Goal: Browse casually

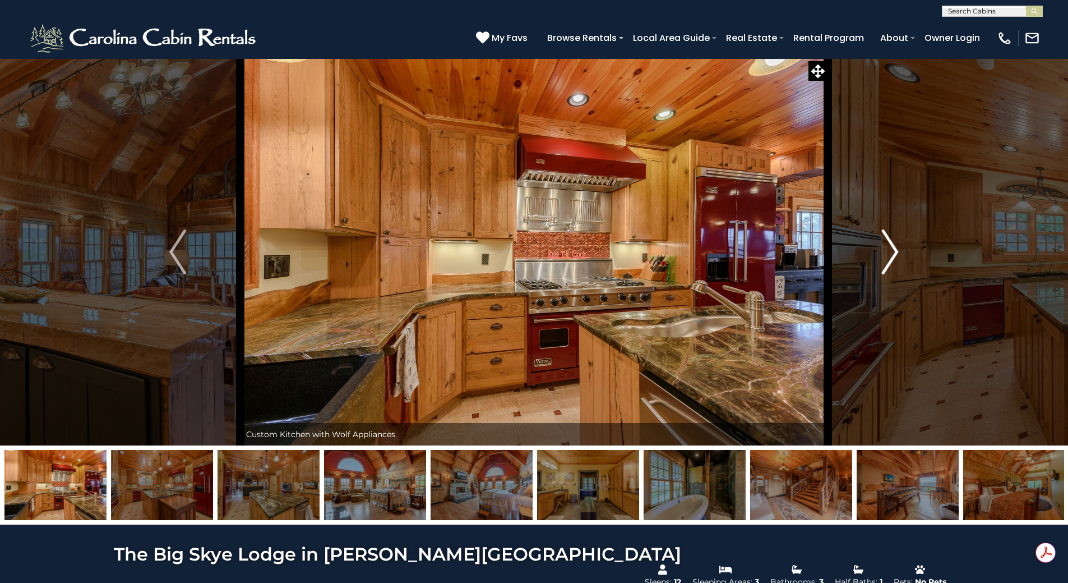
click at [892, 258] on img "Next" at bounding box center [890, 251] width 17 height 45
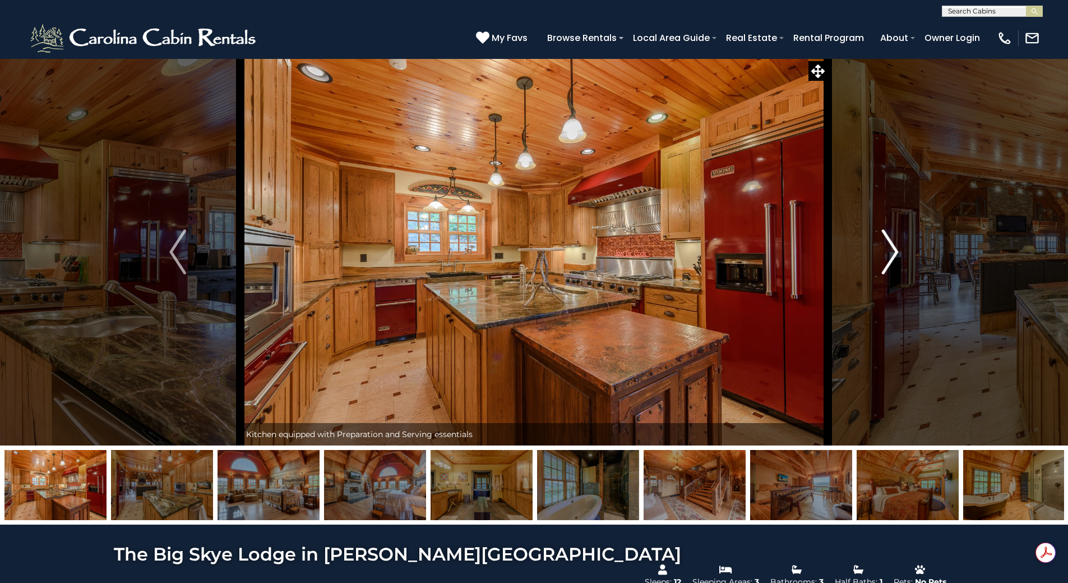
click at [892, 258] on img "Next" at bounding box center [890, 251] width 17 height 45
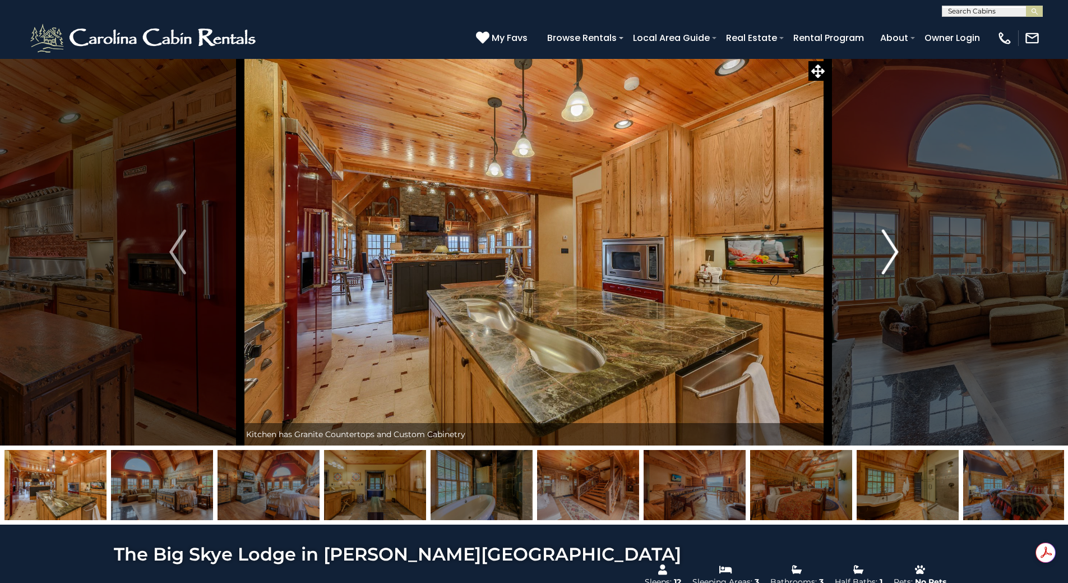
click at [892, 258] on img "Next" at bounding box center [890, 251] width 17 height 45
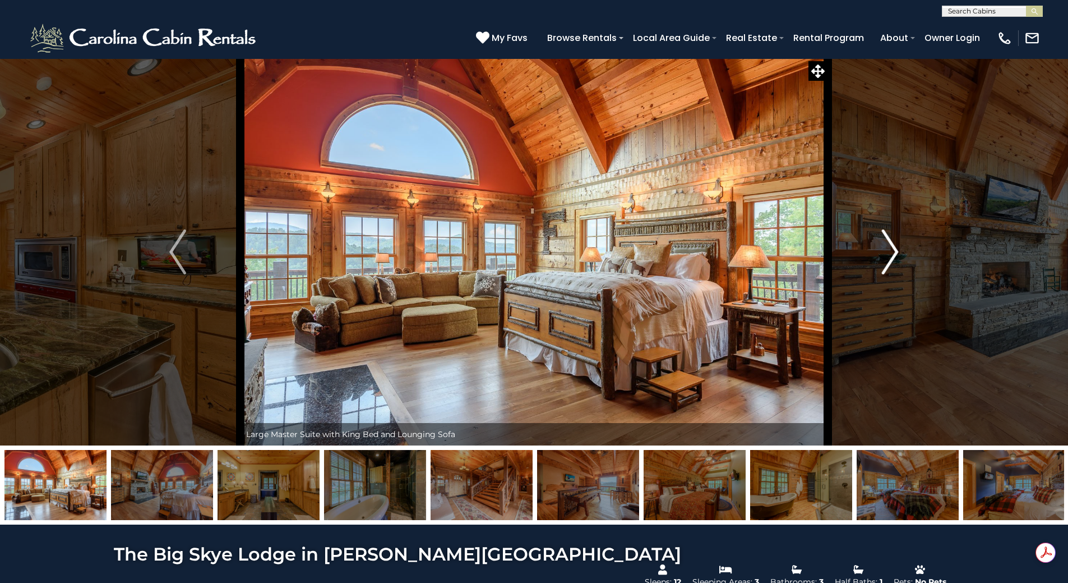
click at [892, 258] on img "Next" at bounding box center [890, 251] width 17 height 45
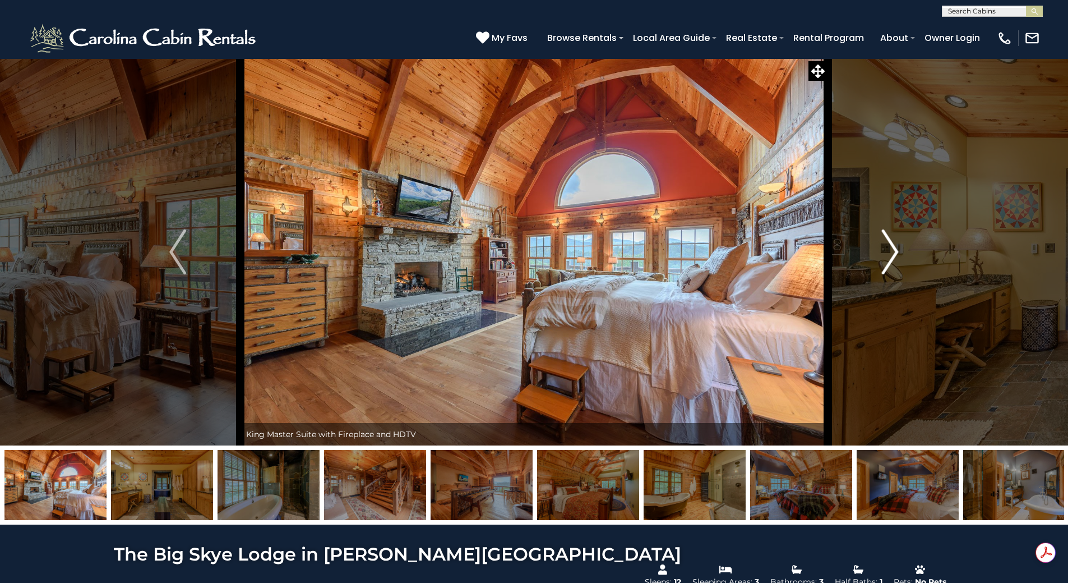
click at [892, 258] on img "Next" at bounding box center [890, 251] width 17 height 45
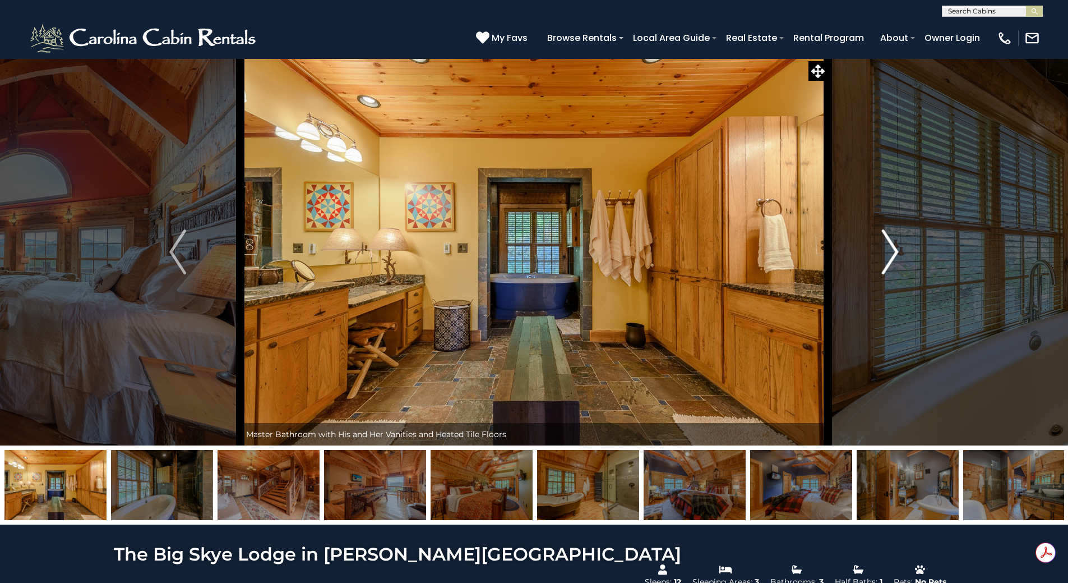
click at [892, 258] on img "Next" at bounding box center [890, 251] width 17 height 45
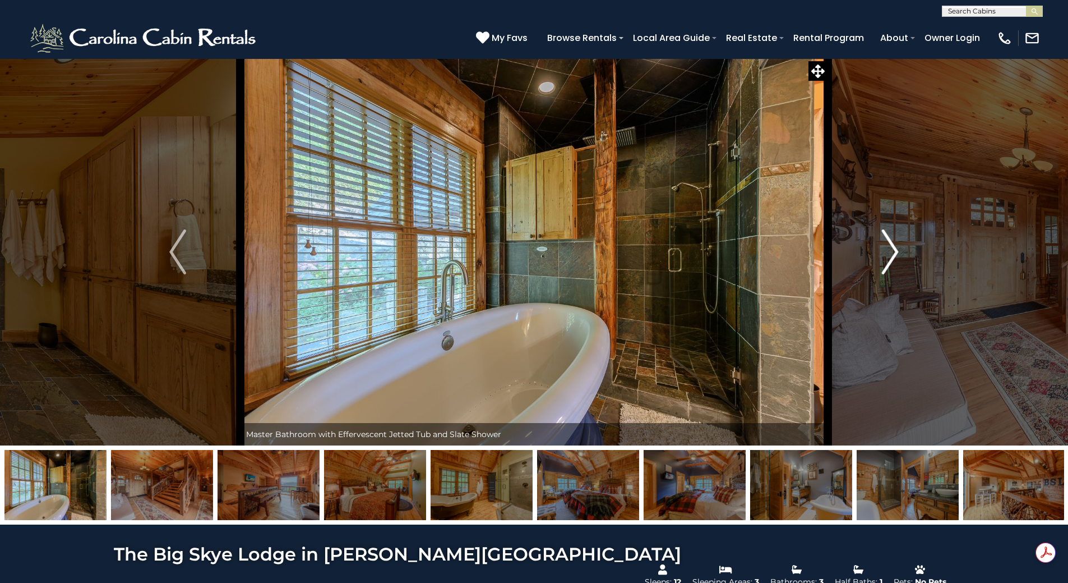
click at [892, 258] on img "Next" at bounding box center [890, 251] width 17 height 45
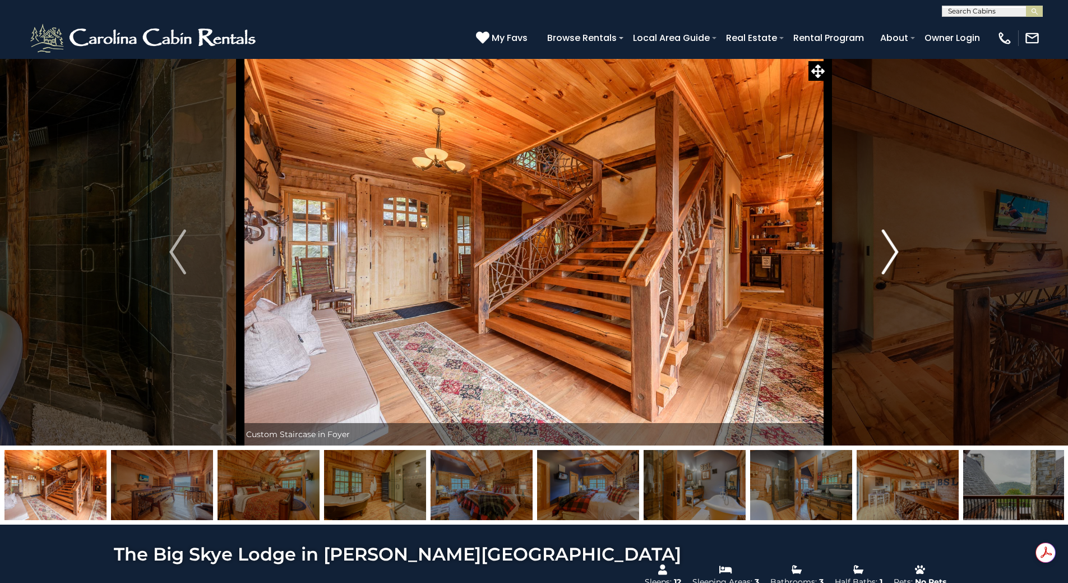
click at [892, 258] on img "Next" at bounding box center [890, 251] width 17 height 45
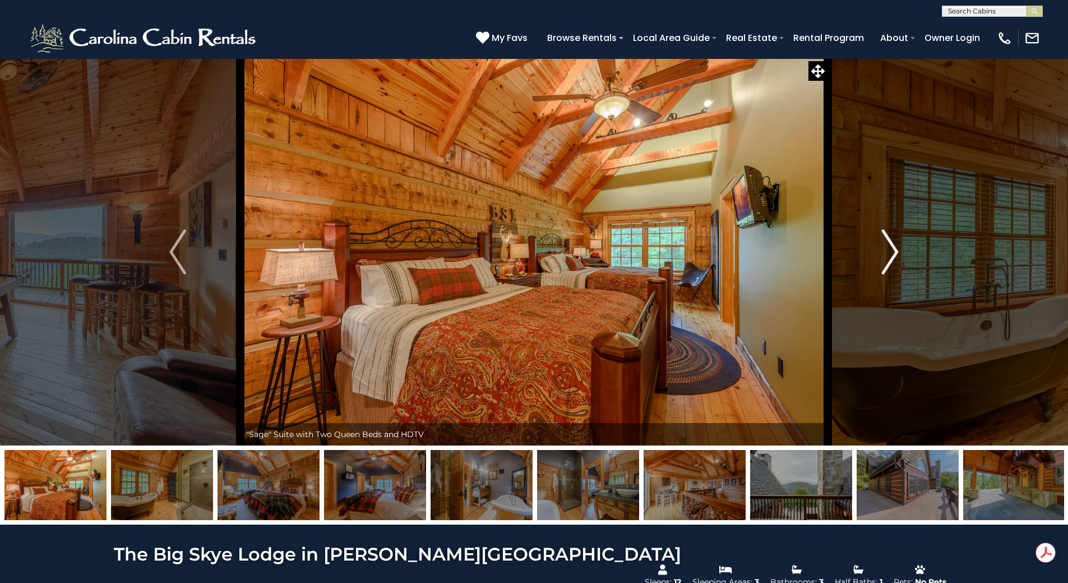
click at [892, 258] on img "Next" at bounding box center [890, 251] width 17 height 45
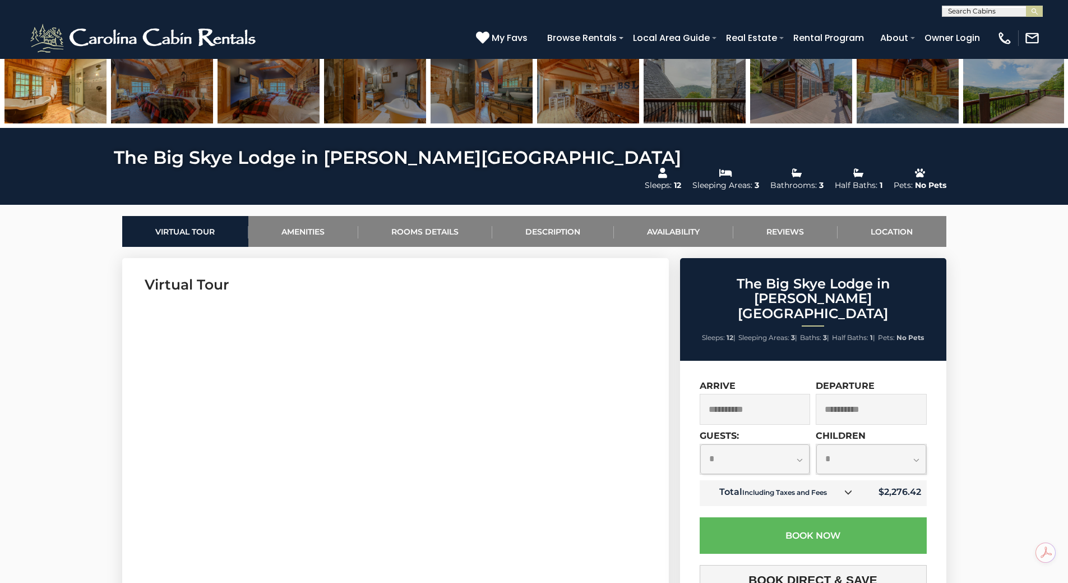
scroll to position [561, 0]
